Goal: Transaction & Acquisition: Purchase product/service

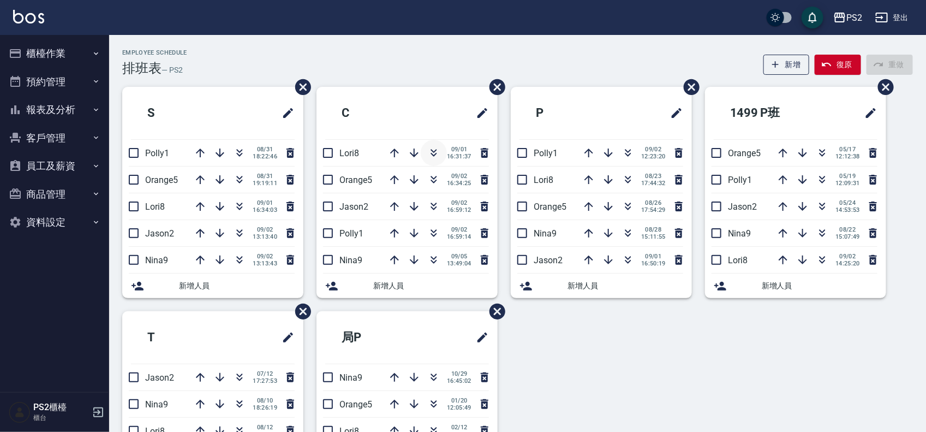
click at [432, 153] on icon "button" at bounding box center [433, 152] width 13 height 13
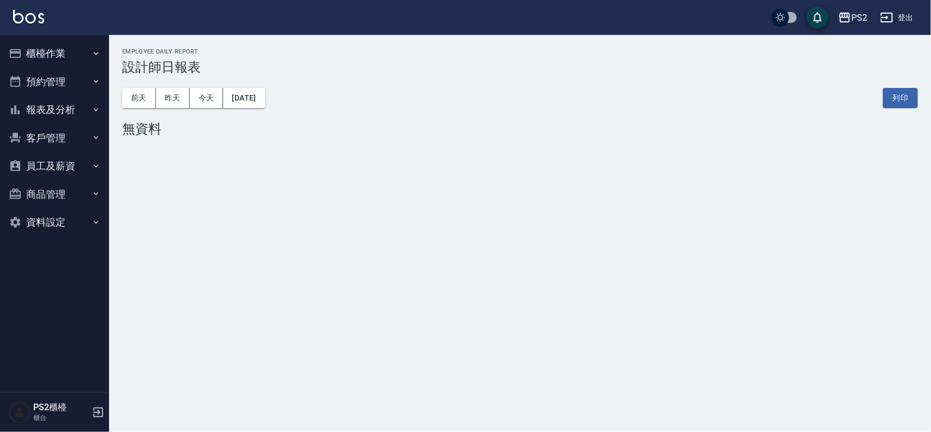
click at [75, 116] on button "報表及分析" at bounding box center [54, 109] width 100 height 28
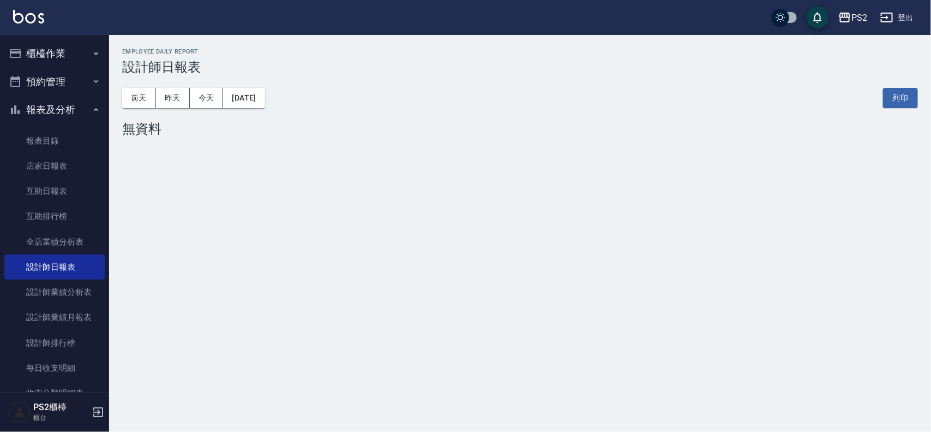
click at [78, 105] on button "報表及分析" at bounding box center [54, 109] width 100 height 28
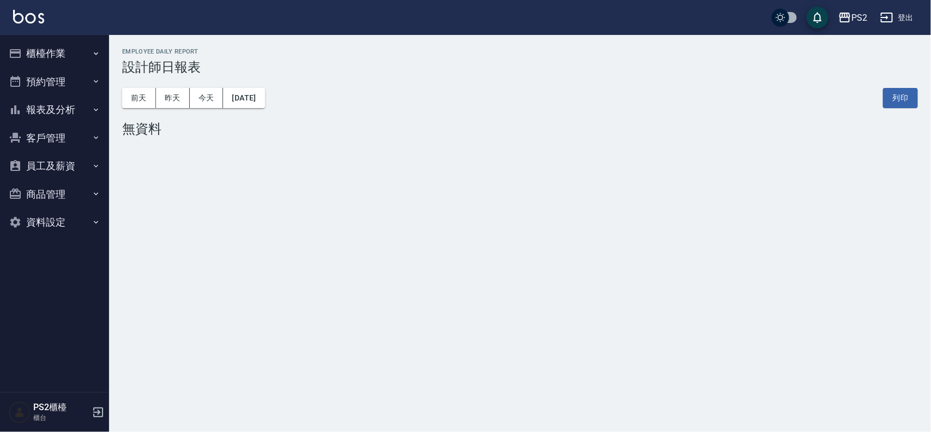
click at [71, 49] on button "櫃檯作業" at bounding box center [54, 53] width 100 height 28
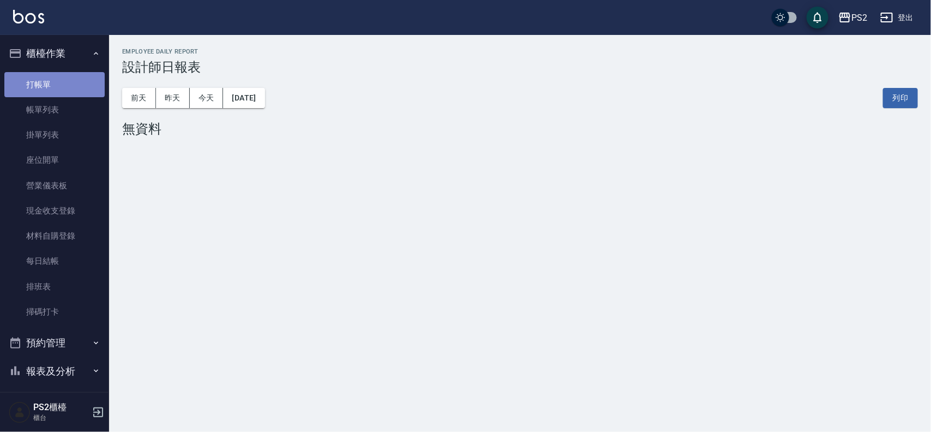
click at [69, 81] on link "打帳單" at bounding box center [54, 84] width 100 height 25
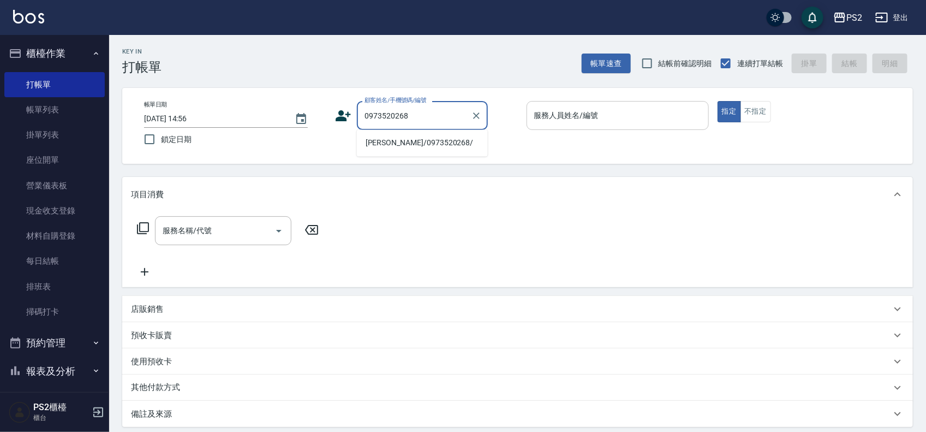
type input "[PERSON_NAME]/0973520268/"
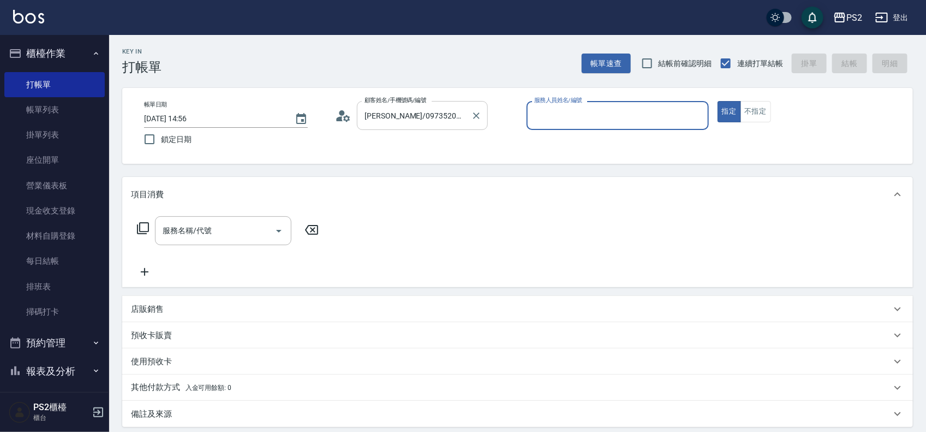
click at [357, 113] on div "[PERSON_NAME]/0973520268/ 顧客姓名/手機號碼/編號" at bounding box center [422, 115] width 131 height 29
click at [345, 113] on icon at bounding box center [343, 115] width 16 height 16
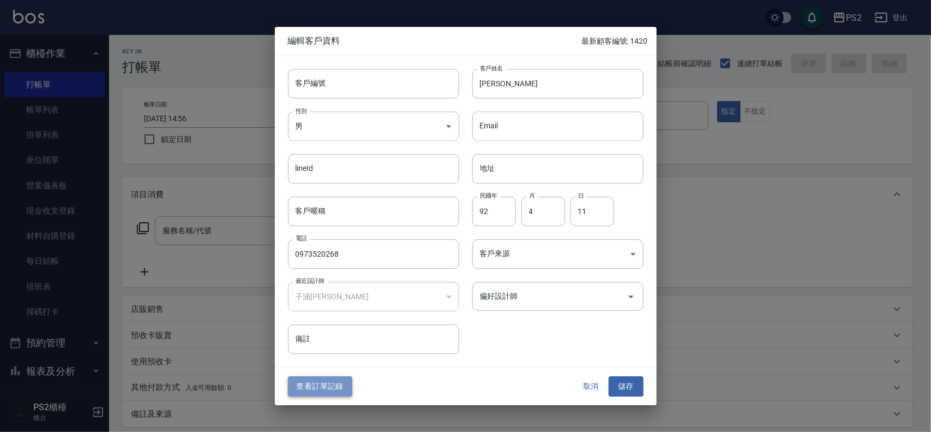
click at [311, 386] on button "查看訂單記錄" at bounding box center [320, 386] width 64 height 20
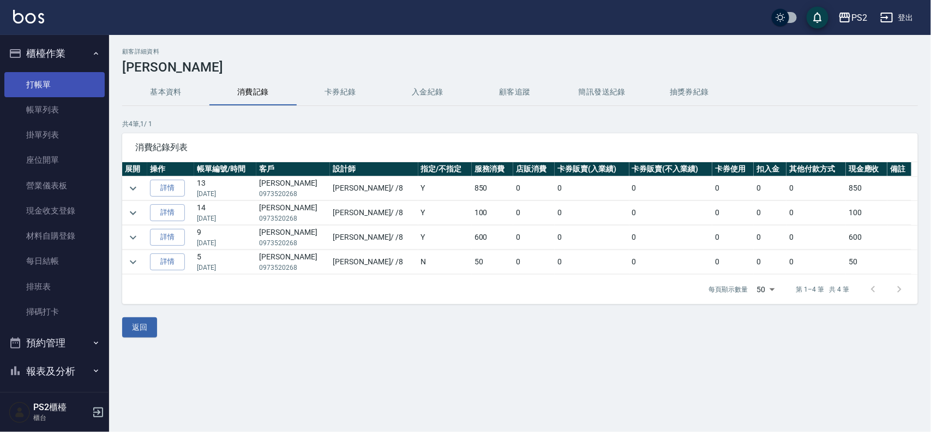
click at [53, 83] on link "打帳單" at bounding box center [54, 84] width 100 height 25
